Goal: Transaction & Acquisition: Purchase product/service

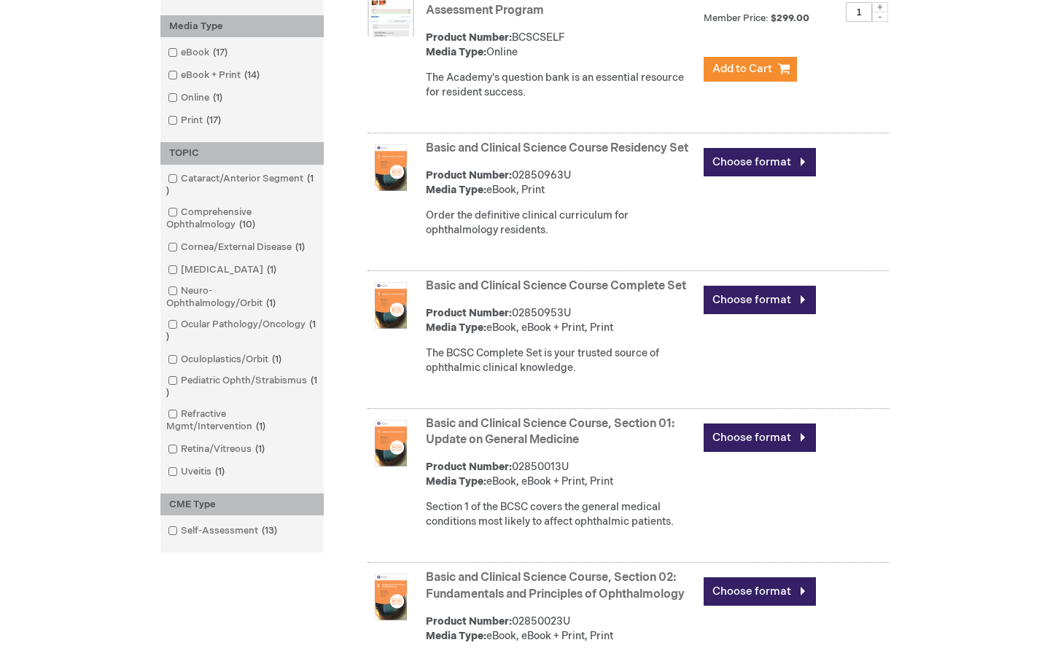
scroll to position [376, 0]
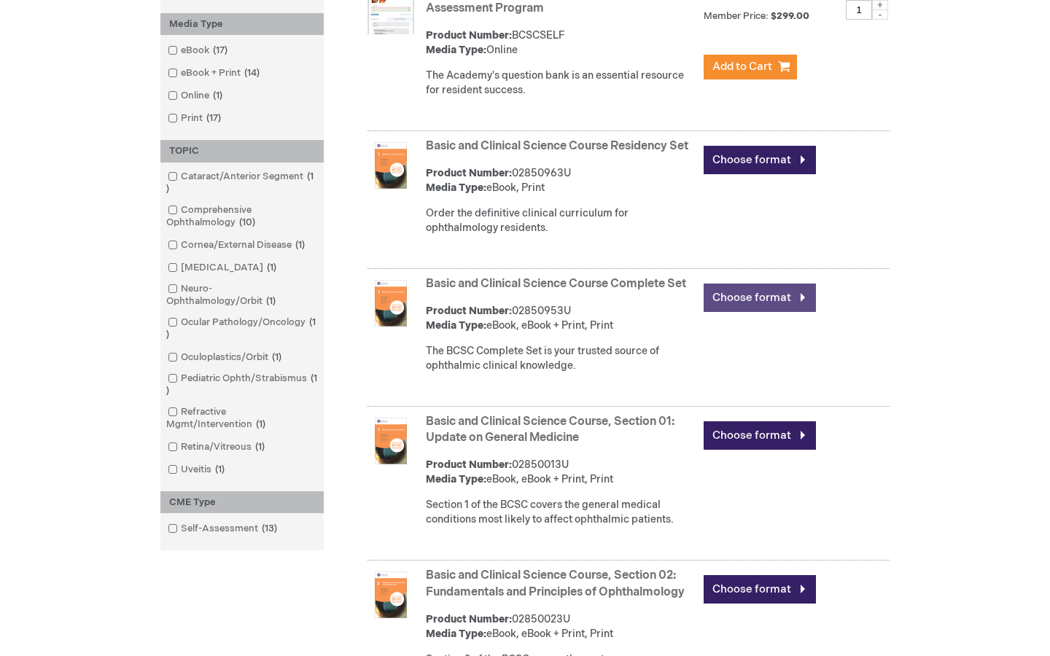
click at [722, 312] on link "Choose format" at bounding box center [760, 298] width 112 height 28
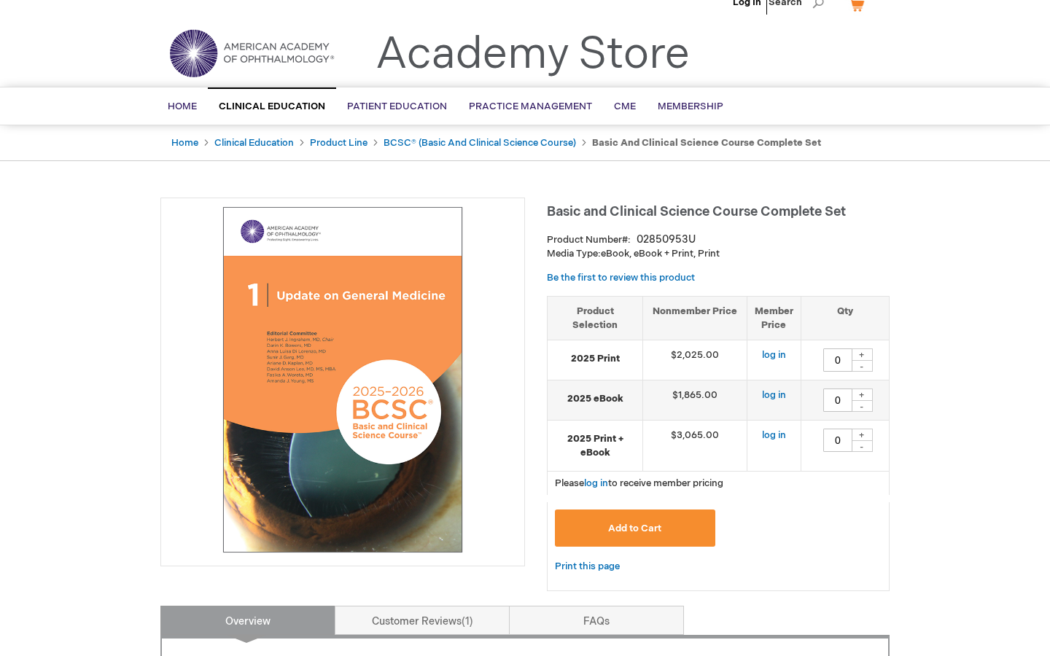
scroll to position [22, 0]
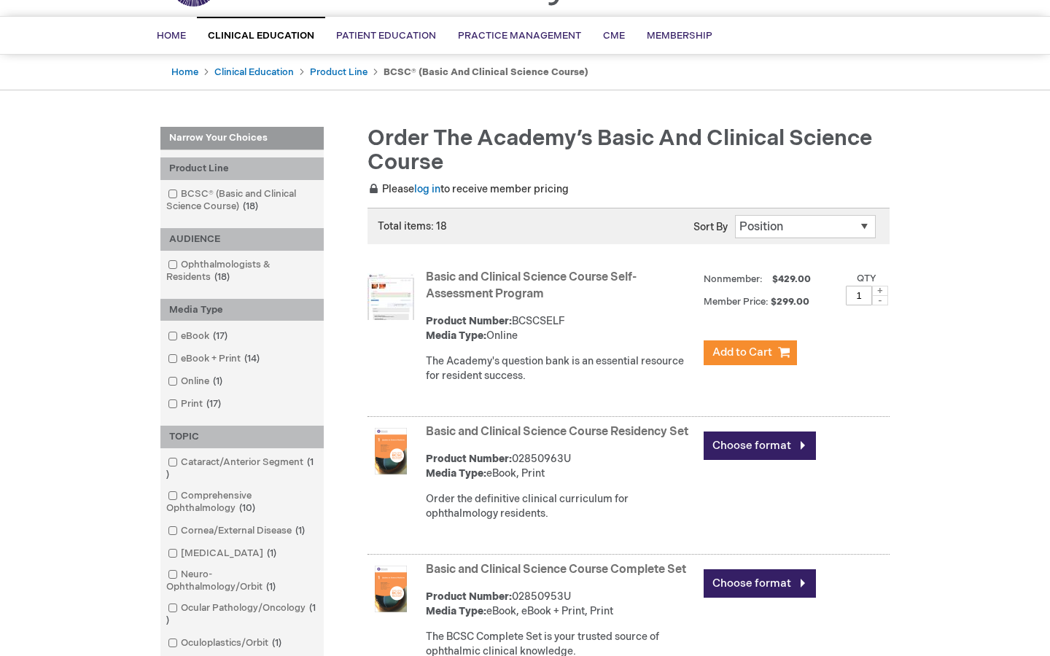
scroll to position [92, 0]
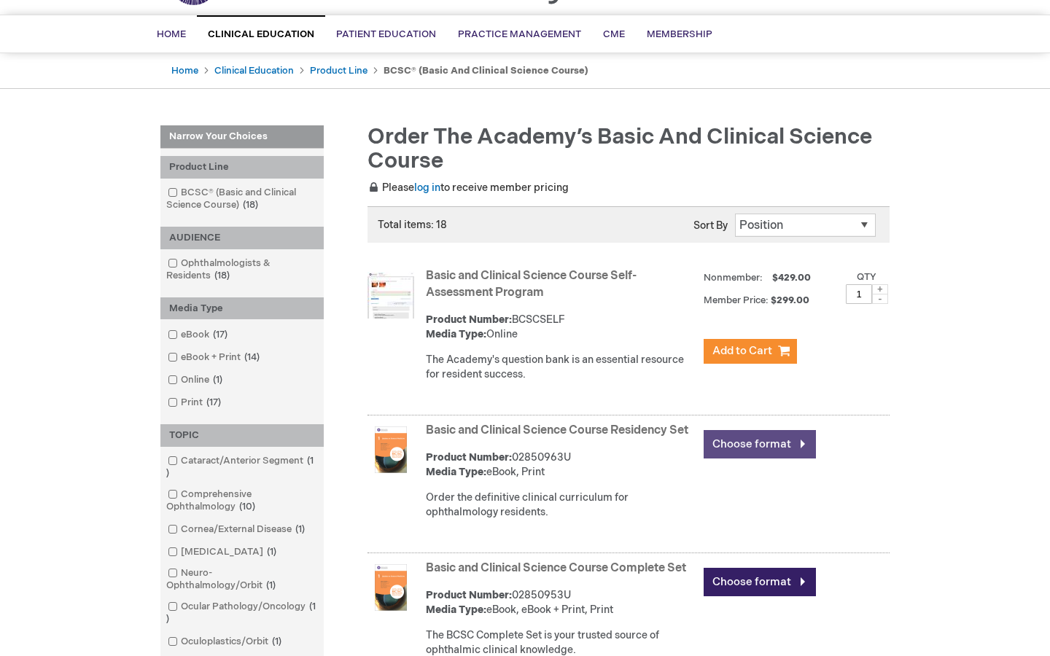
click at [740, 442] on link "Choose format" at bounding box center [760, 444] width 112 height 28
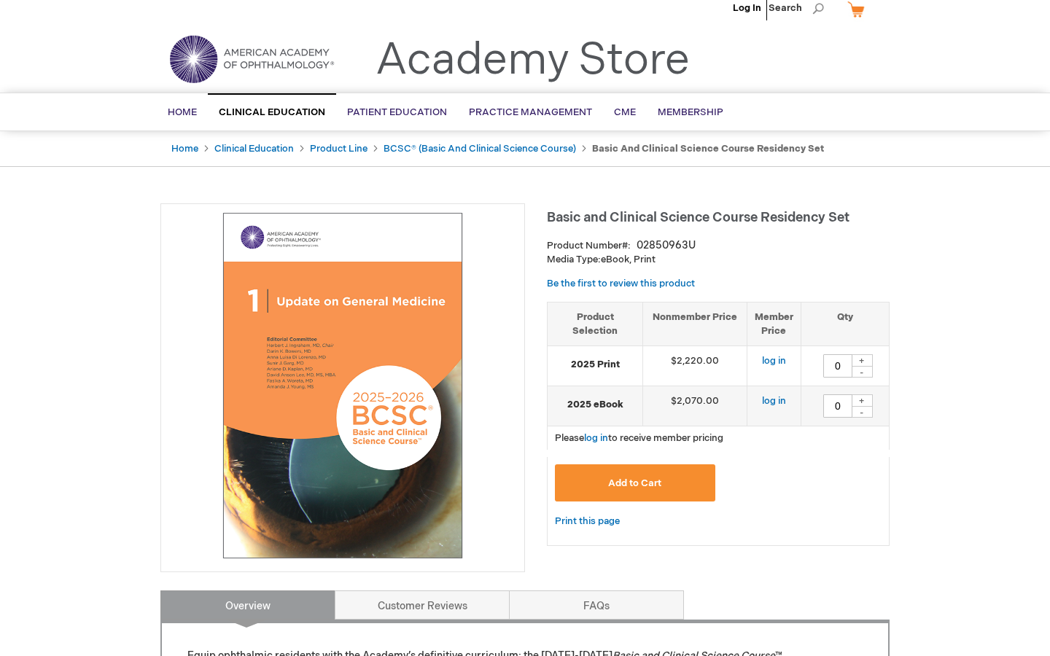
scroll to position [18, 0]
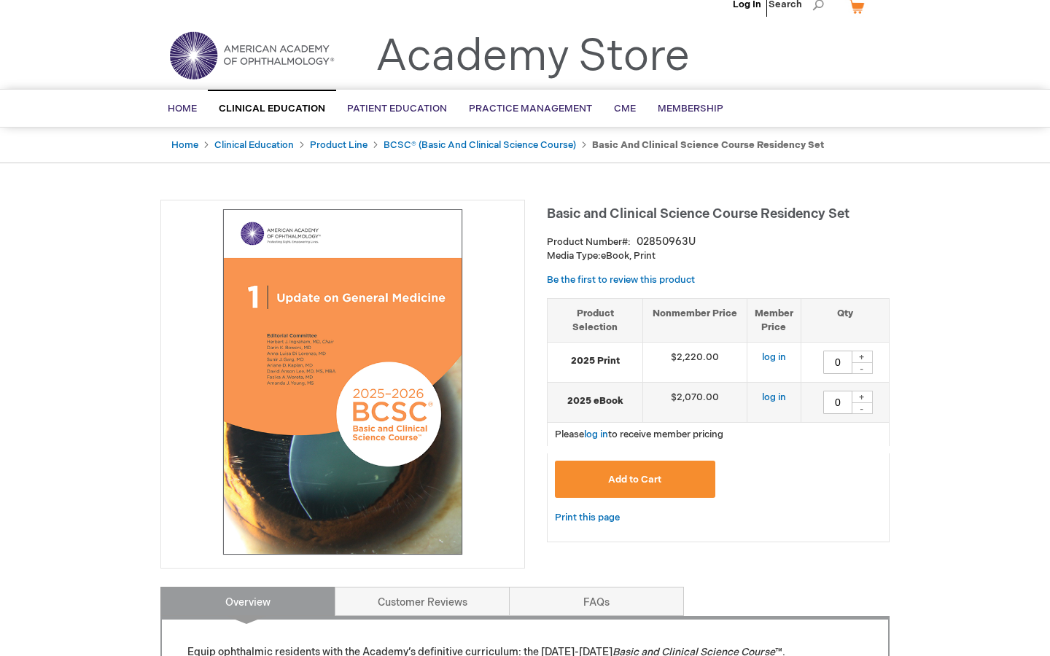
click at [864, 359] on div "+" at bounding box center [862, 357] width 22 height 12
type input "1"
click at [777, 355] on link "log in" at bounding box center [774, 357] width 24 height 12
